Goal: Task Accomplishment & Management: Complete application form

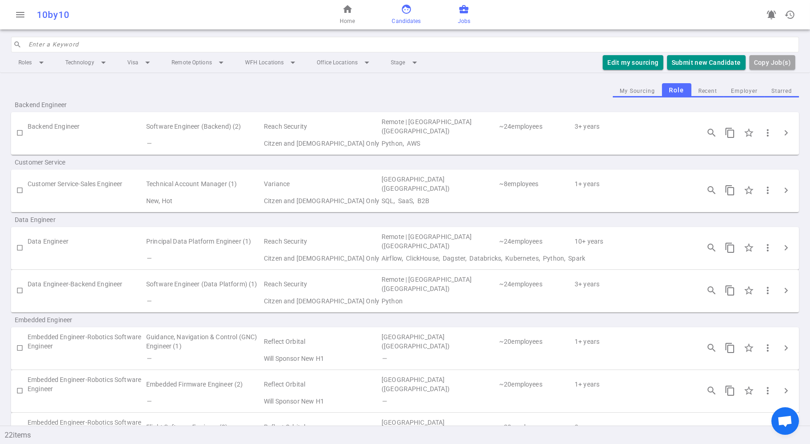
click at [404, 9] on span "face" at bounding box center [406, 9] width 11 height 11
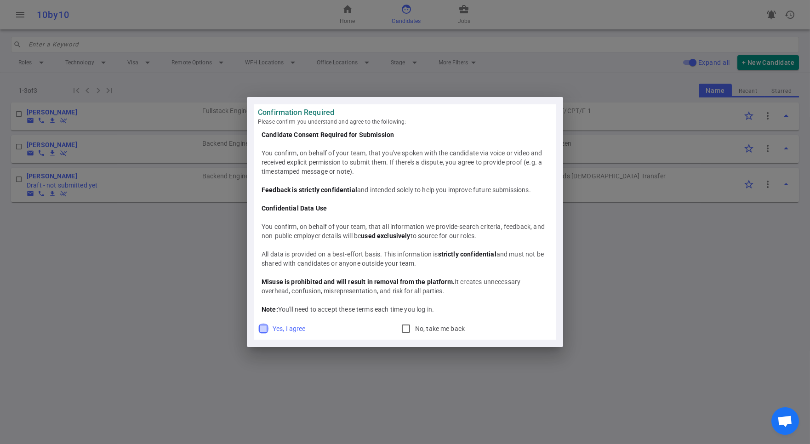
click at [259, 326] on input "Yes, I agree" at bounding box center [263, 328] width 11 height 11
checkbox input "true"
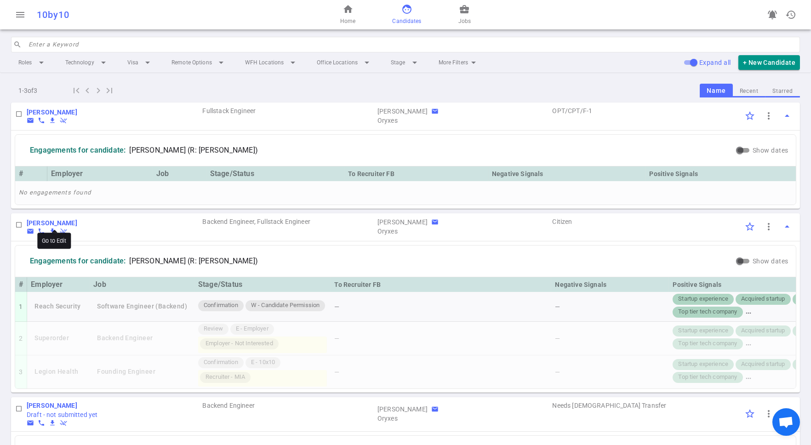
click at [37, 220] on b "Oleksiy Budilovsky" at bounding box center [52, 222] width 51 height 7
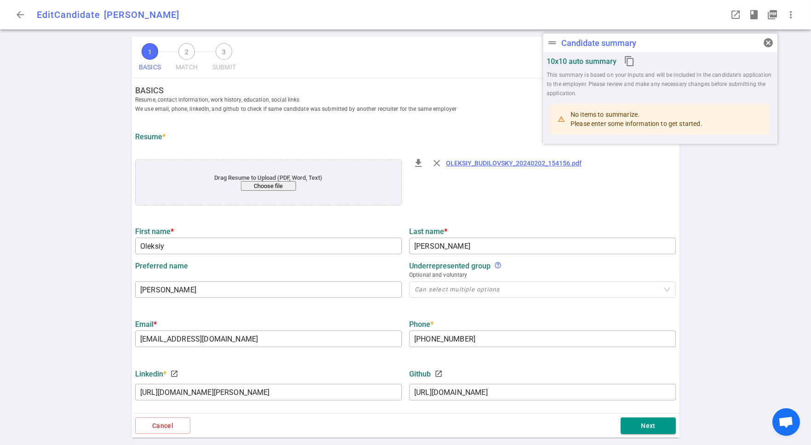
type input "Oleksiy"
type input "Budilovsky"
type input "Alex"
type input "alexbudy@gmail.com"
type input "+1 925-360-4061"
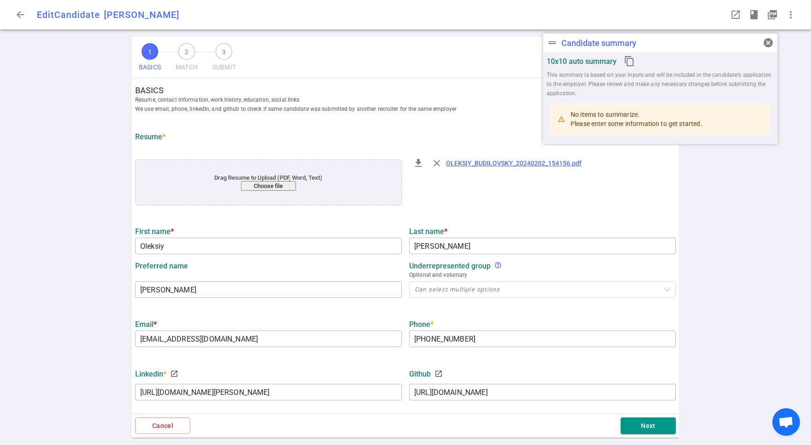
type input "https://www.linkedin.com/in/oleksiy-budilovsky-2a8a5a4b"
type input "https://github.com/alexbudy"
type input "Actium Health"
type textarea "Software Engineer"
type input "11.4"
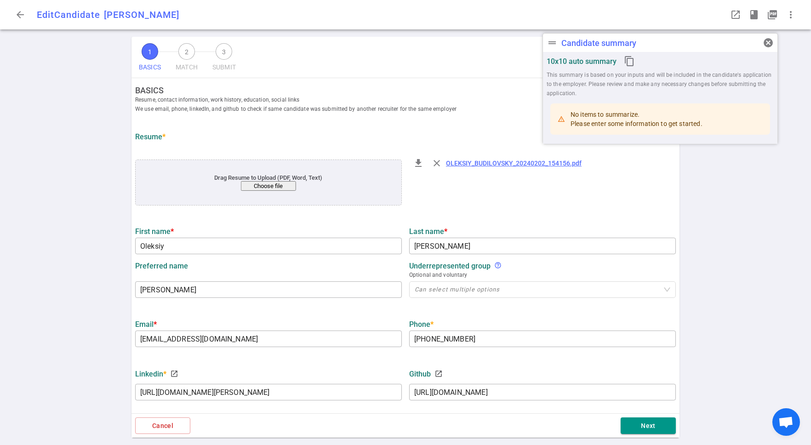
type input "6.5"
type input "University Of California"
type input "Electrical and Computer Engineering"
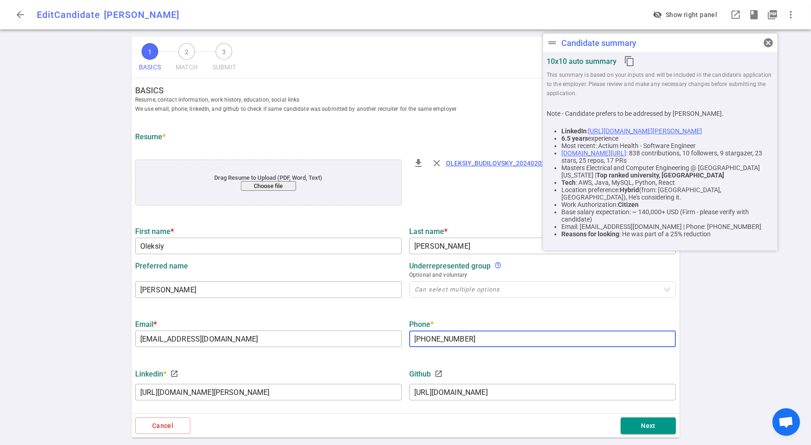
drag, startPoint x: 467, startPoint y: 340, endPoint x: 422, endPoint y: 340, distance: 45.0
click at [422, 340] on input "+1 925-360-4061" at bounding box center [542, 338] width 267 height 15
click at [79, 172] on div "1 BASICS 2 MATCH 3 SUBMIT SAVE BASICS Resume, contact information, work history…" at bounding box center [405, 241] width 811 height 408
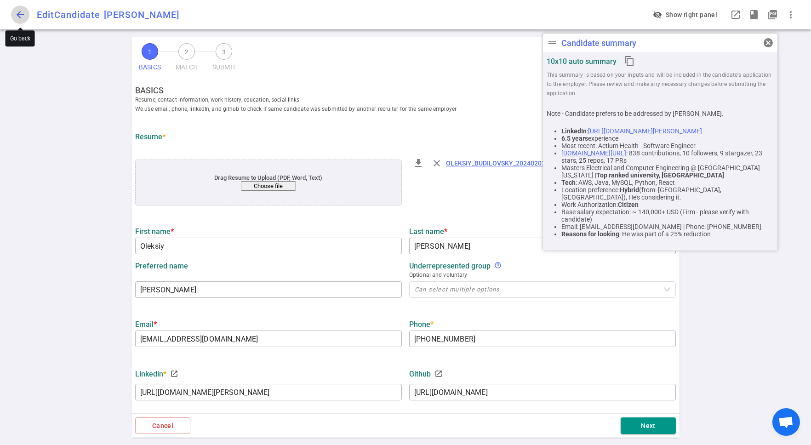
click at [20, 16] on span "arrow_back" at bounding box center [20, 14] width 11 height 11
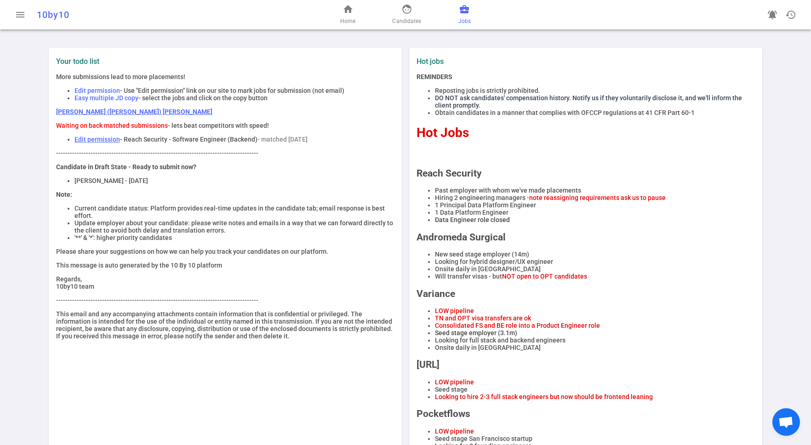
click at [468, 21] on span "Jobs" at bounding box center [464, 21] width 12 height 9
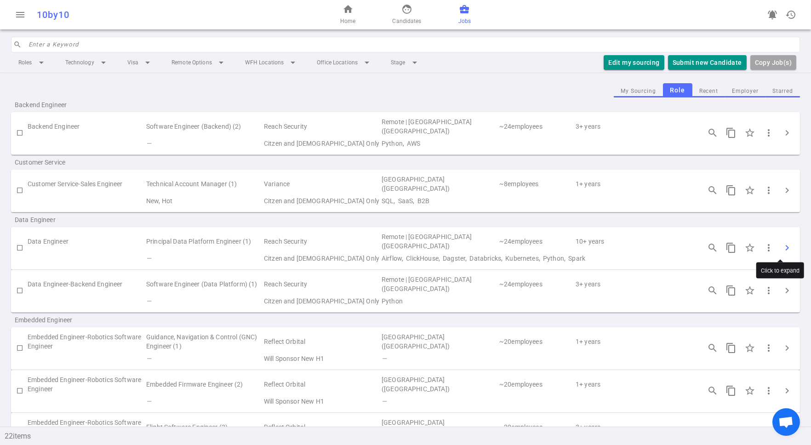
click at [781, 246] on span "chevron_right" at bounding box center [786, 247] width 11 height 11
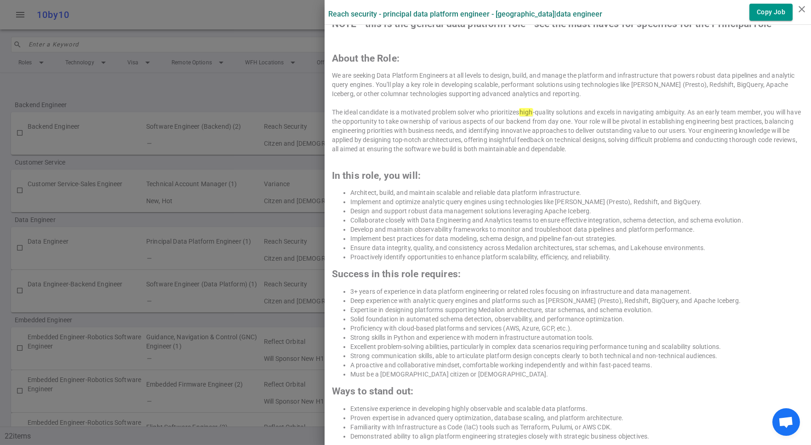
scroll to position [597, 0]
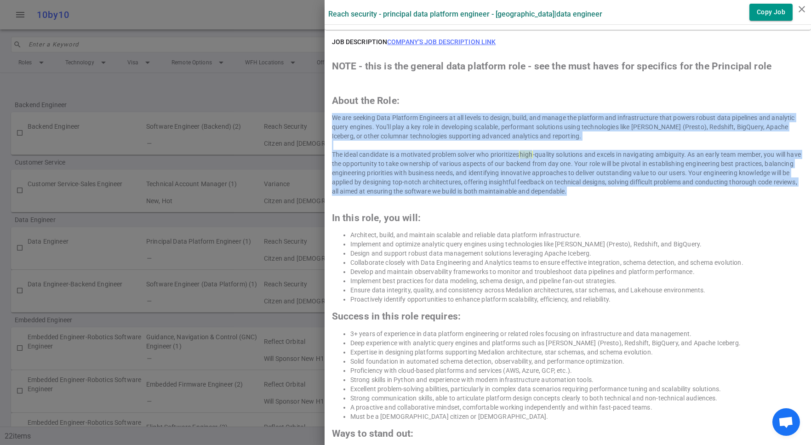
drag, startPoint x: 589, startPoint y: 190, endPoint x: 321, endPoint y: 120, distance: 277.4
click at [325, 120] on div "JOB DESCRIPTION Company's job description link NOTE - this is the general data …" at bounding box center [568, 263] width 486 height 467
copy div "We are seeking Data Platform Engineers at all levels to design, build, and mana…"
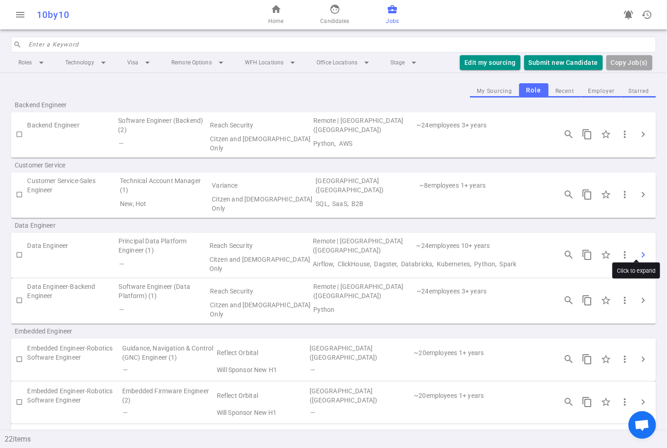
click at [638, 249] on span "chevron_right" at bounding box center [643, 254] width 11 height 11
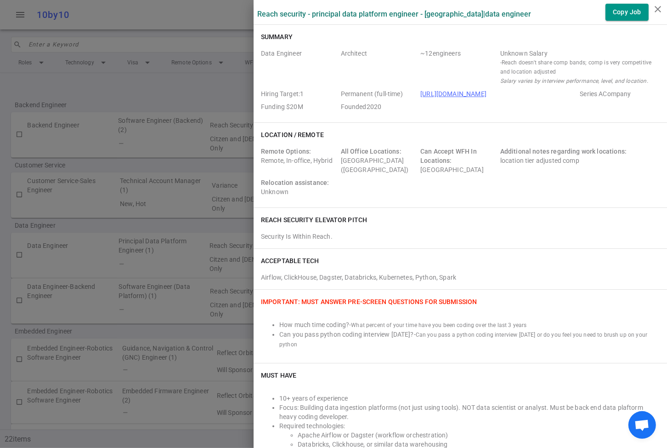
click at [445, 90] on link "[URL][DOMAIN_NAME]" at bounding box center [454, 93] width 66 height 7
click at [179, 101] on div at bounding box center [333, 224] width 667 height 448
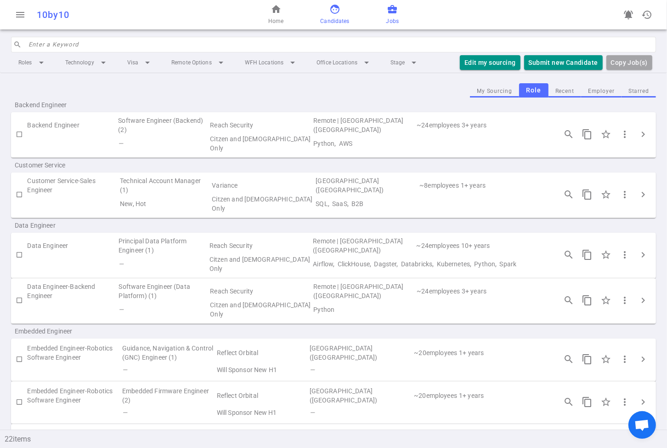
click at [336, 7] on span "face" at bounding box center [335, 9] width 11 height 11
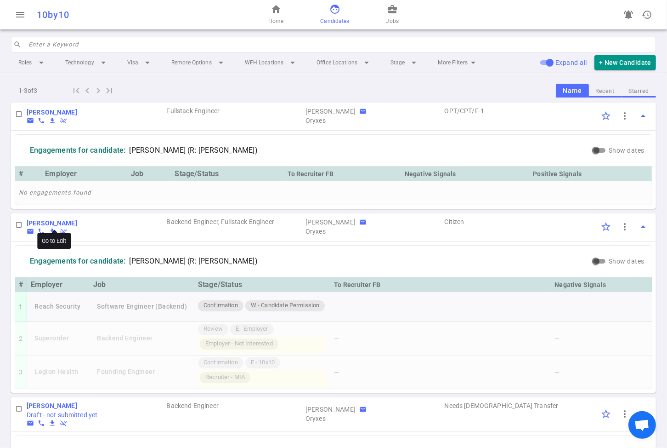
click at [60, 222] on b "Oleksiy Budilovsky" at bounding box center [52, 222] width 51 height 7
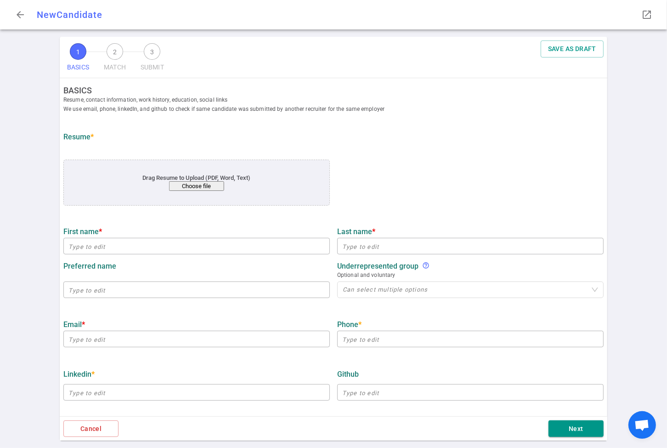
type input "Oleksiy"
type input "Budilovsky"
type input "Alex"
type input "alexbudy@gmail.com"
type input "+1 925-360-4061"
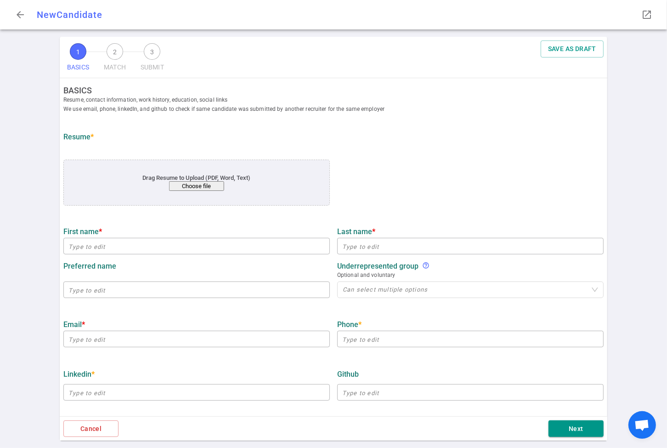
type input "https://www.linkedin.com/in/oleksiy-budilovsky-2a8a5a4b"
type input "https://github.com/alexbudy"
type input "Actium Health"
type textarea "Software Engineer"
type input "11.4"
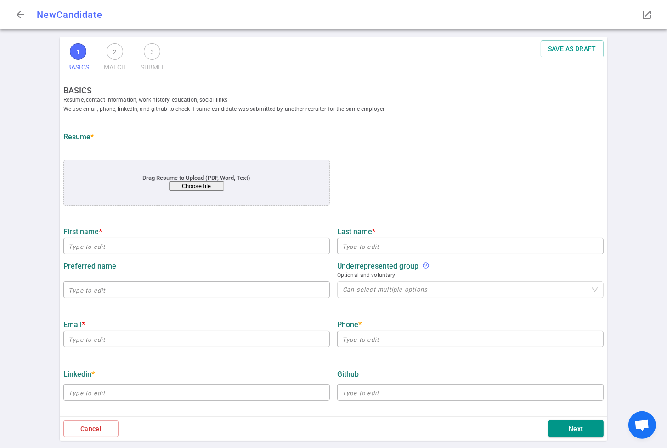
type input "6.5"
type input "University Of California"
type input "Electrical and Computer Engineering"
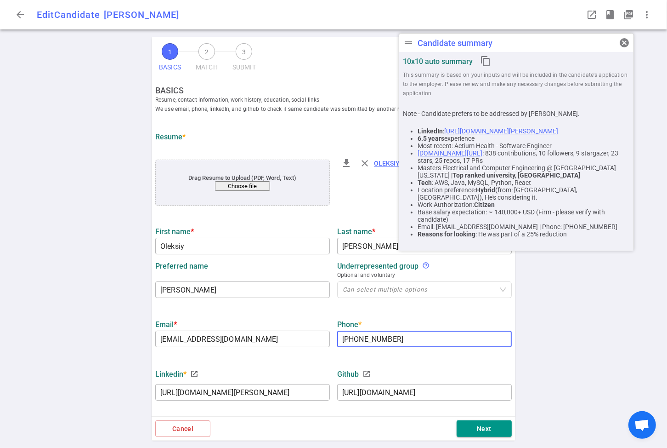
drag, startPoint x: 401, startPoint y: 341, endPoint x: 349, endPoint y: 343, distance: 52.0
click at [349, 343] on input "+1 925-360-4061" at bounding box center [424, 338] width 175 height 15
